Goal: Find specific page/section: Find specific page/section

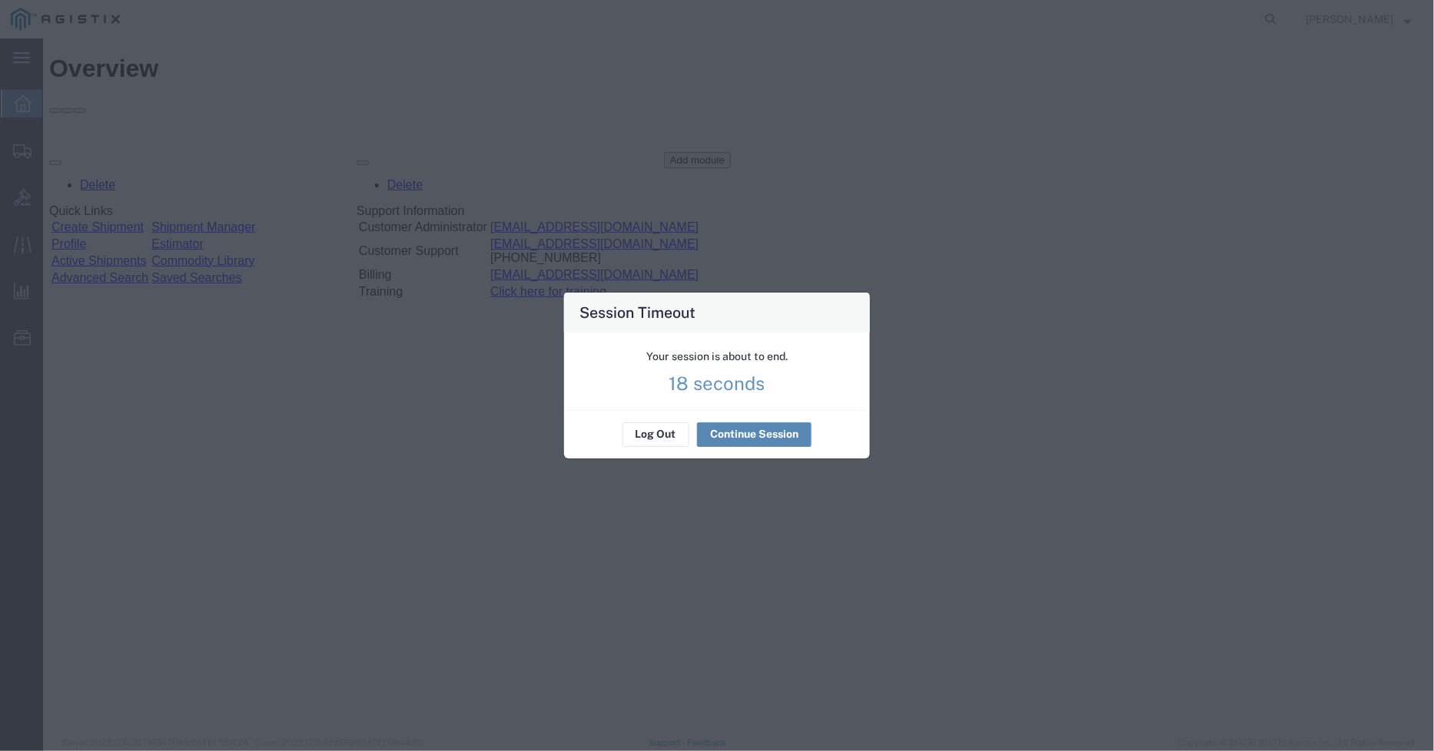
click at [759, 436] on button "Continue Session" at bounding box center [754, 435] width 114 height 25
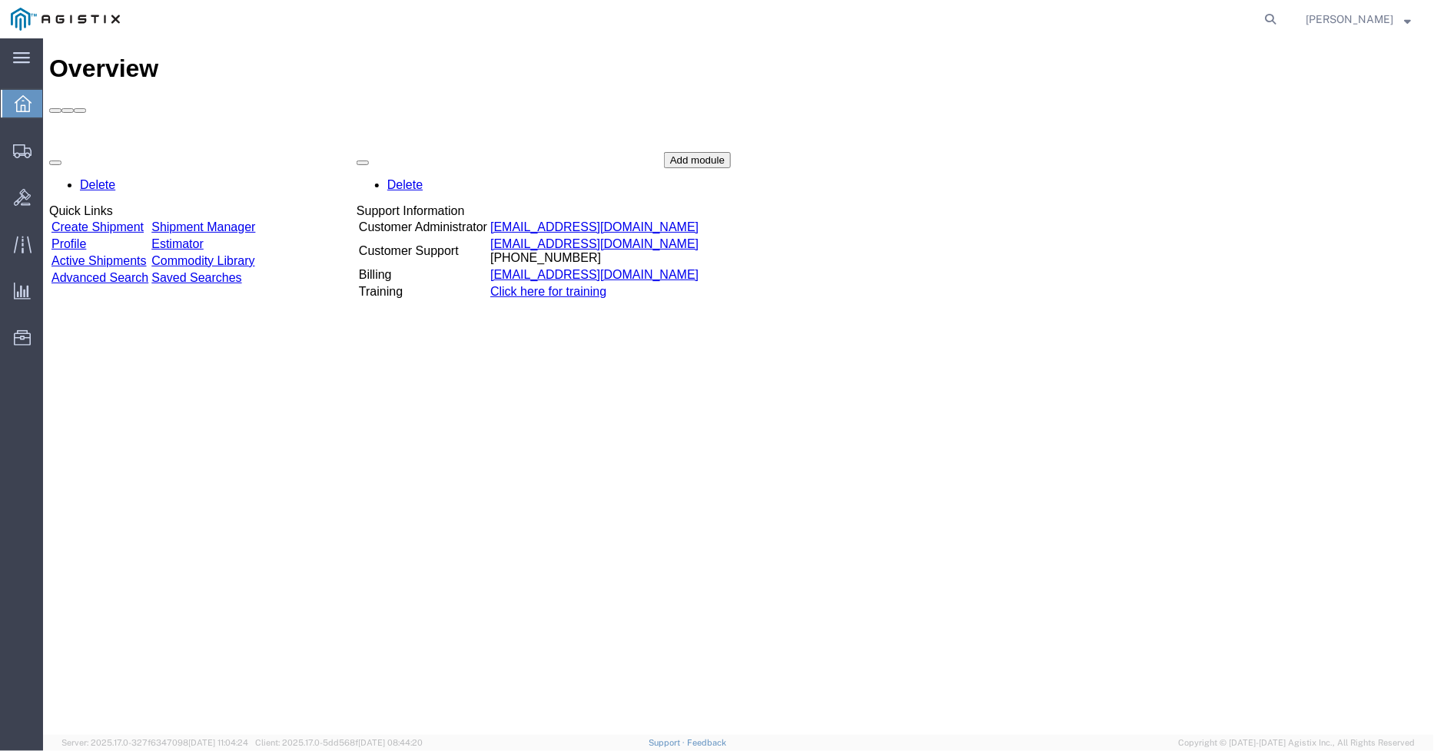
click at [1406, 16] on strong "button" at bounding box center [1408, 18] width 7 height 5
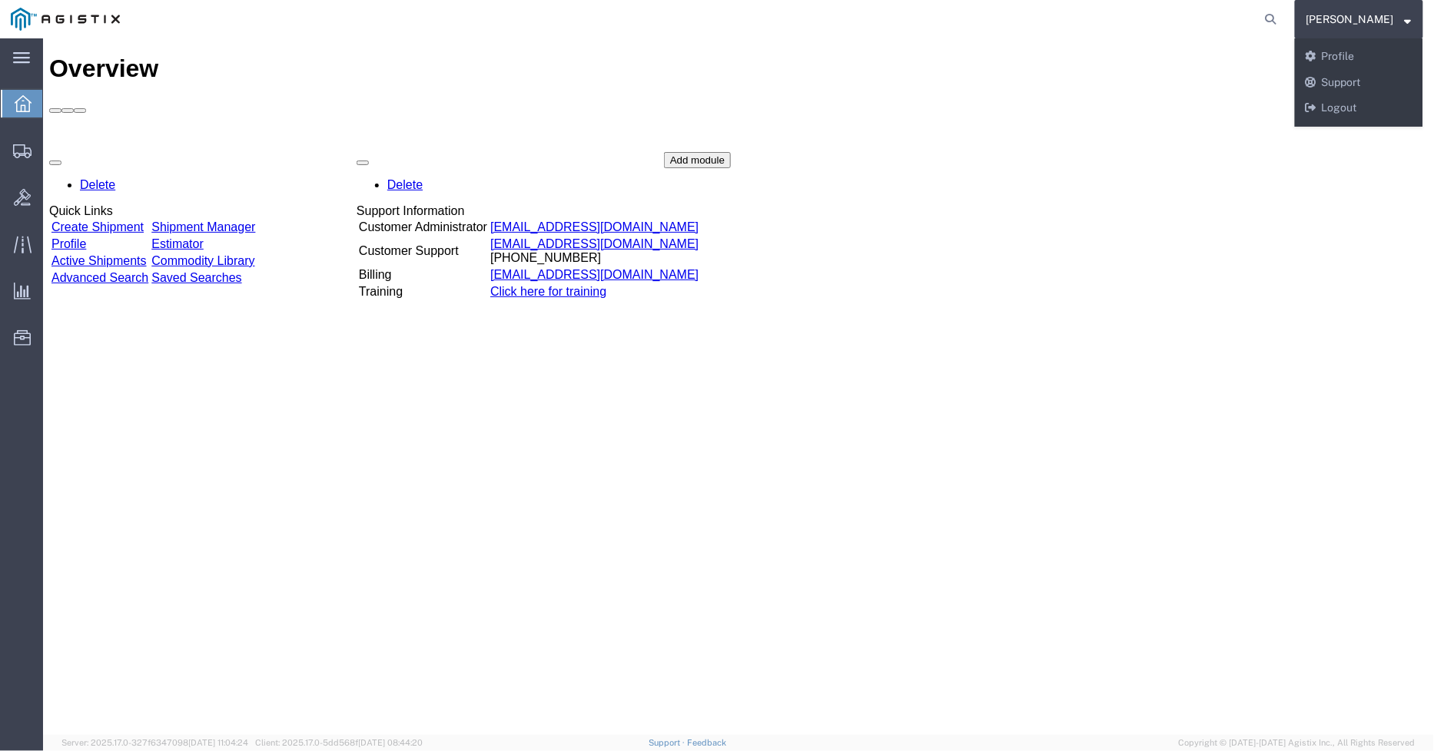
drag, startPoint x: 864, startPoint y: 427, endPoint x: 678, endPoint y: 419, distance: 186.9
click at [864, 428] on div "Overview Delete Quick Links Create Shipment Shipment Manager Profile Estimator …" at bounding box center [737, 402] width 1378 height 697
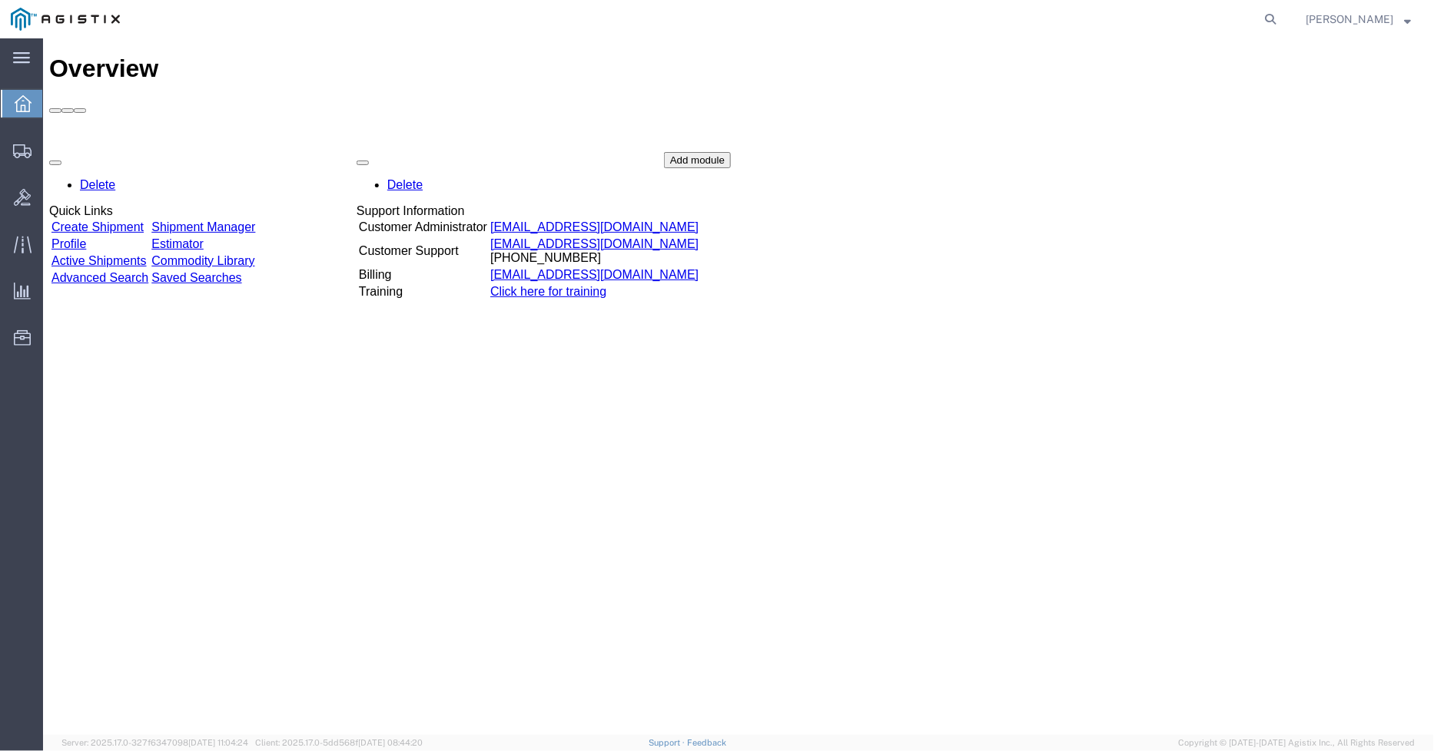
click at [1402, 13] on span "[PERSON_NAME]" at bounding box center [1358, 19] width 105 height 17
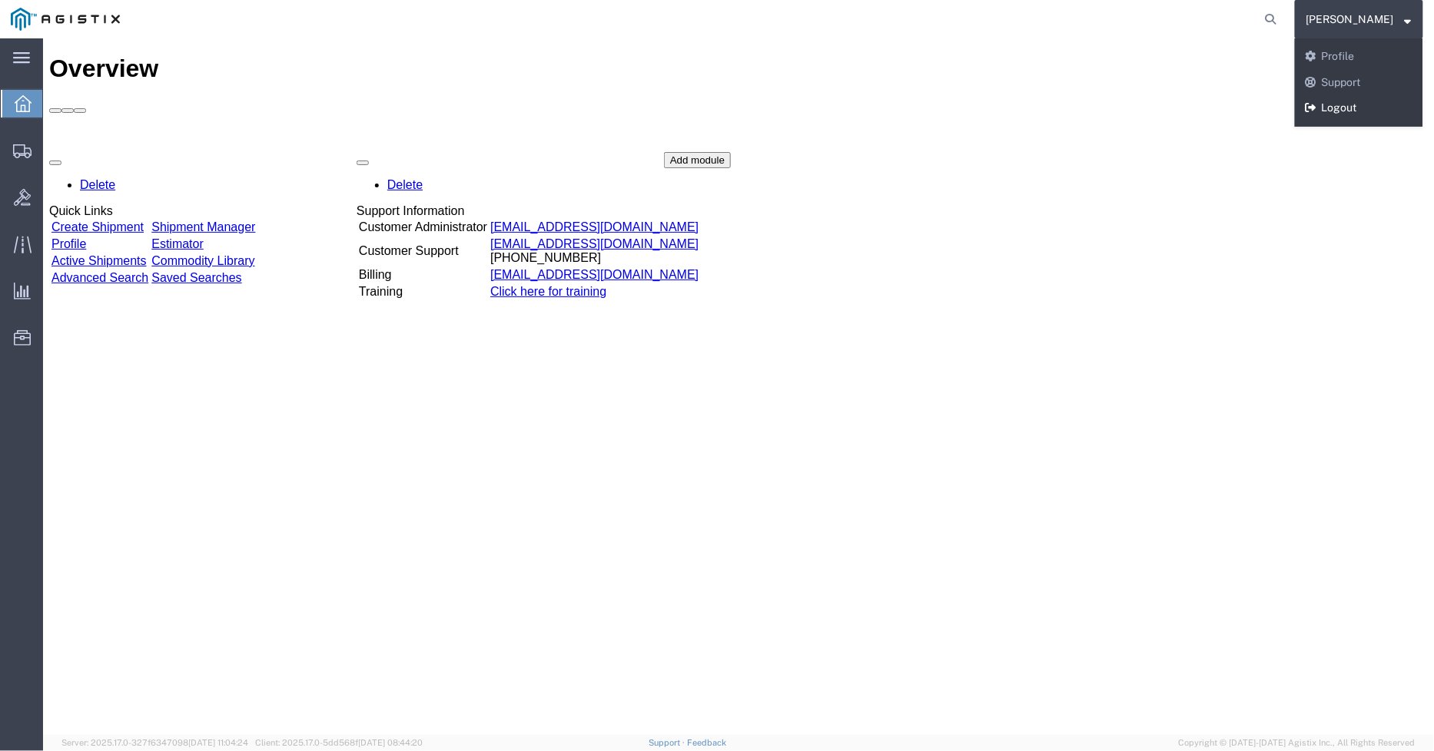
click at [1353, 106] on link "Logout" at bounding box center [1359, 108] width 128 height 26
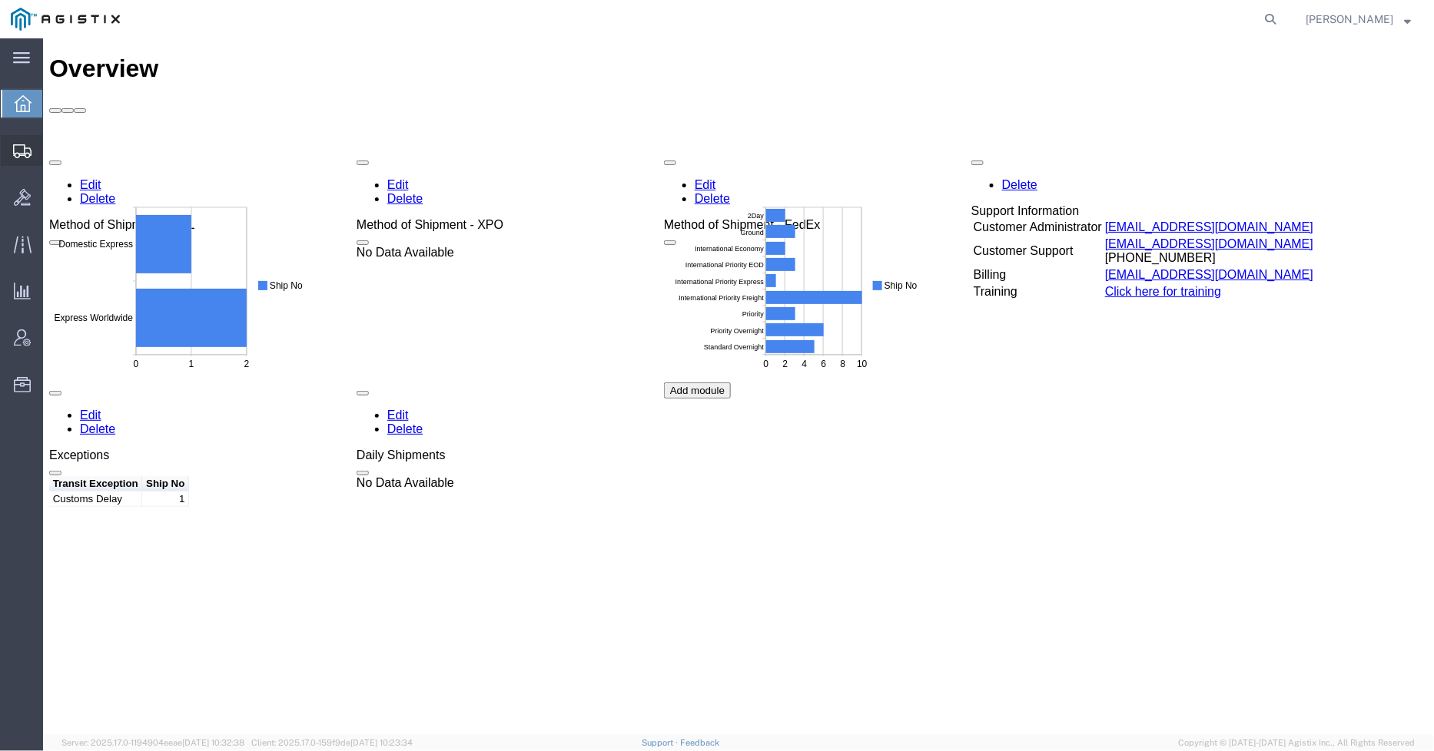
click at [14, 151] on icon at bounding box center [22, 151] width 18 height 14
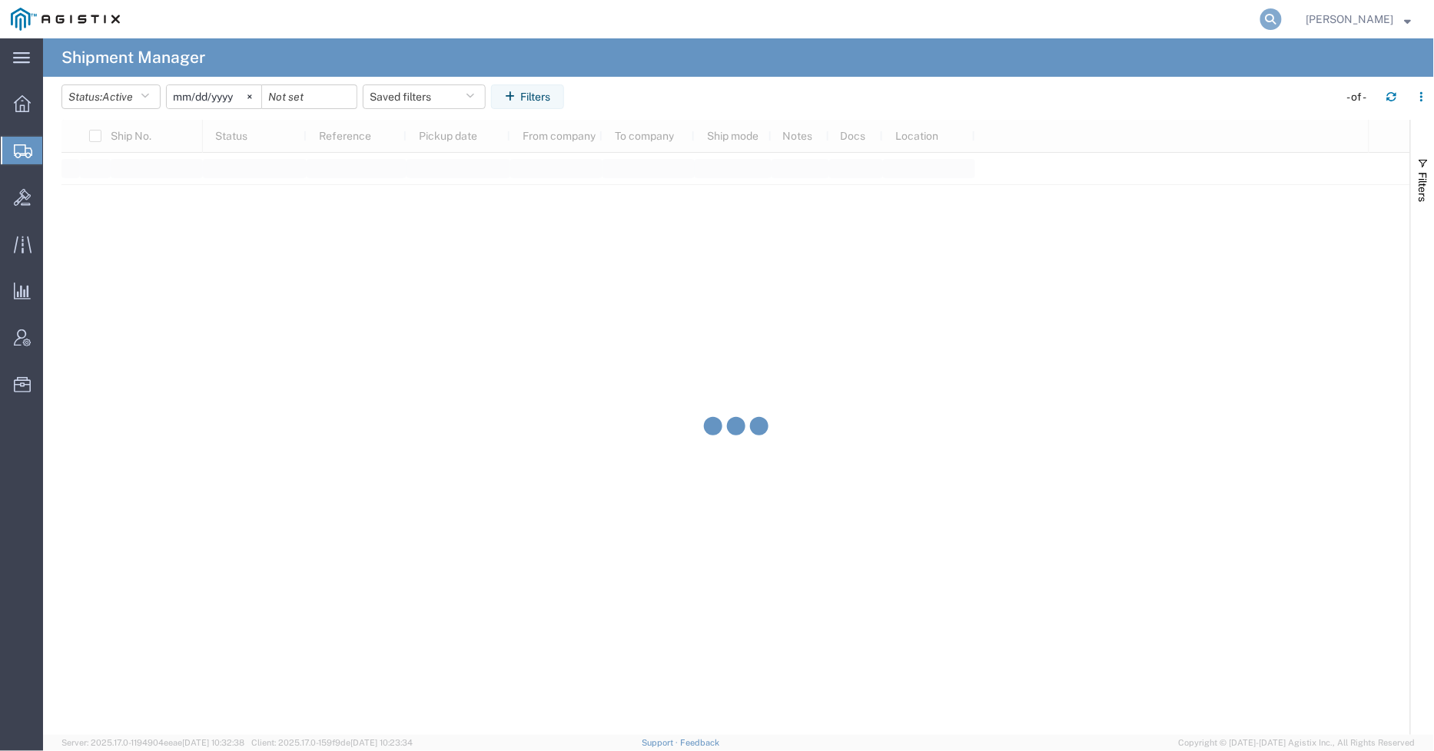
click at [1282, 18] on icon at bounding box center [1271, 19] width 22 height 22
click at [1146, 29] on input "search" at bounding box center [1026, 19] width 467 height 37
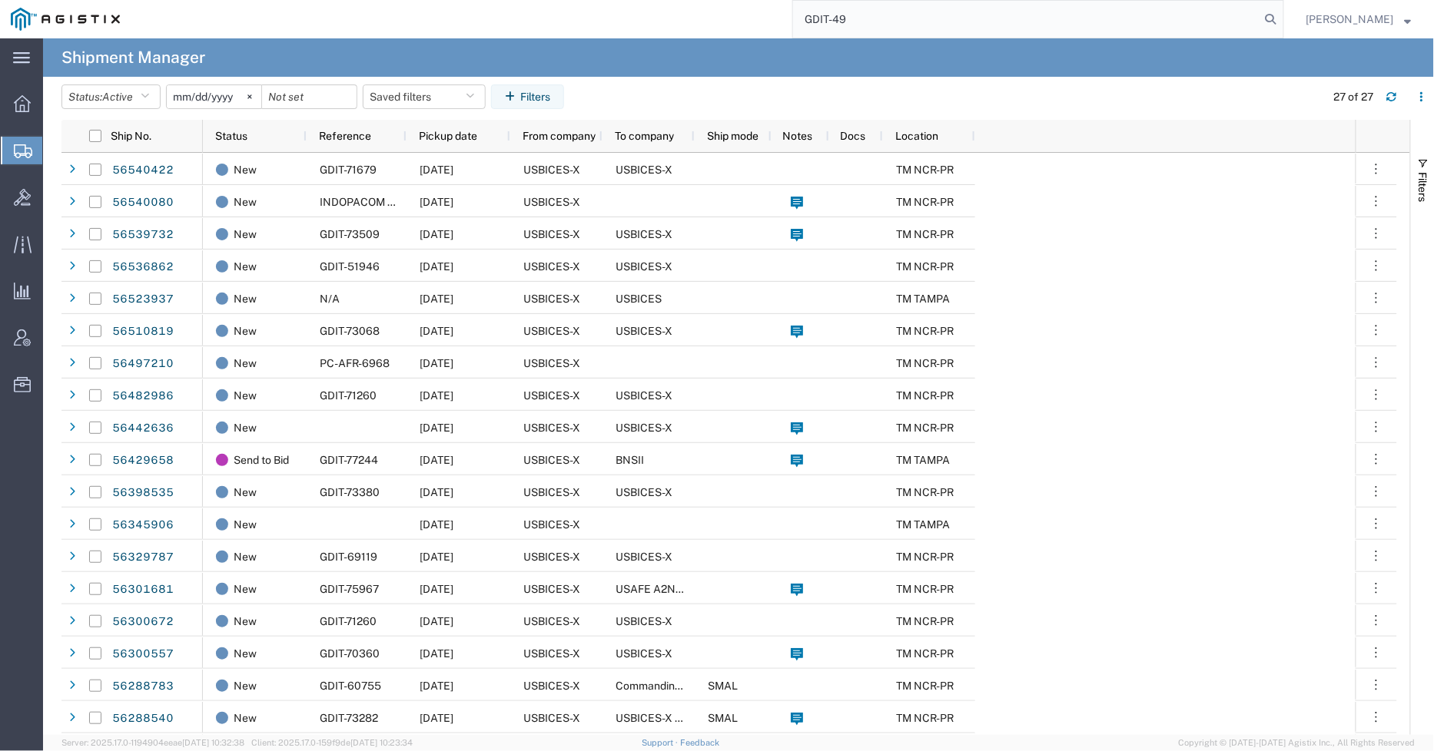
click at [1050, 25] on input "GDIT-49" at bounding box center [1026, 19] width 467 height 37
type input "GDIT-49758"
